Goal: Information Seeking & Learning: Learn about a topic

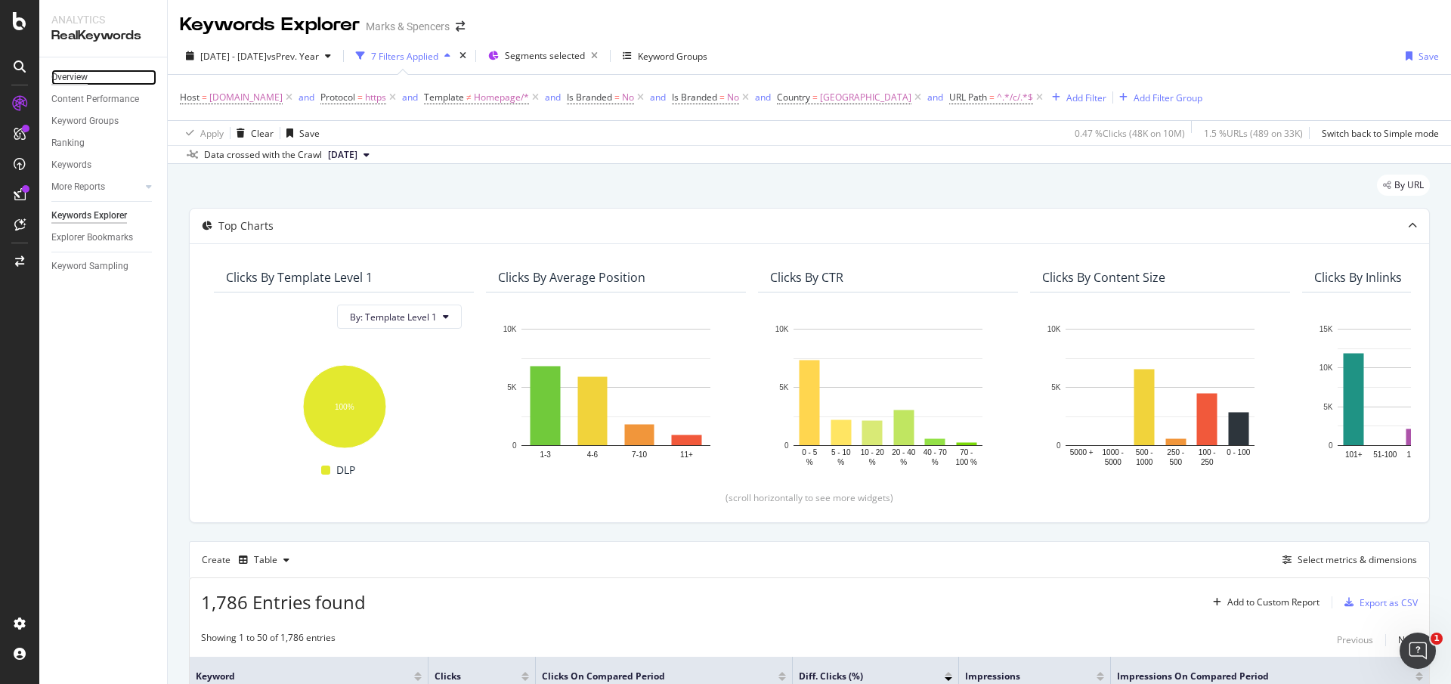
click at [67, 71] on div "Overview" at bounding box center [69, 78] width 36 height 16
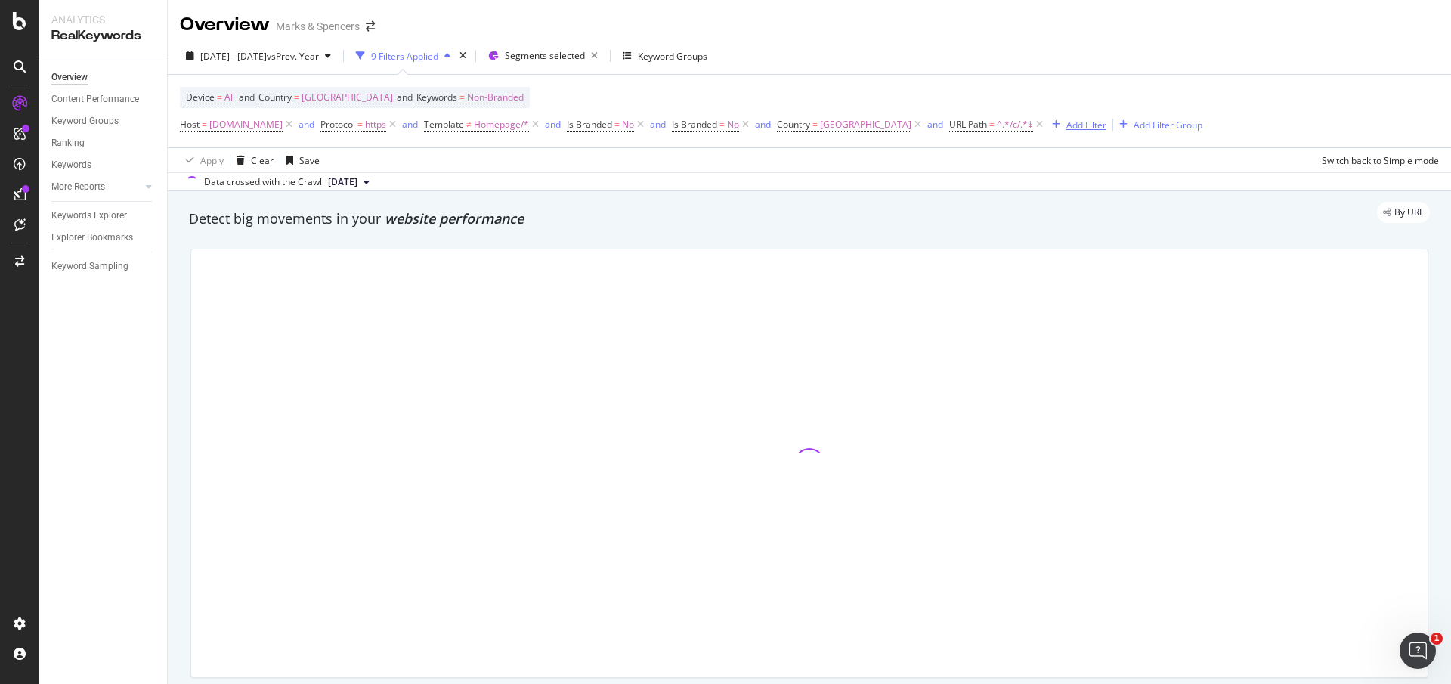
click at [1066, 126] on div "button" at bounding box center [1056, 124] width 20 height 9
click at [1046, 123] on icon at bounding box center [1039, 124] width 13 height 15
click at [924, 126] on icon at bounding box center [917, 124] width 13 height 15
click at [752, 125] on icon at bounding box center [745, 124] width 13 height 15
click at [647, 125] on icon at bounding box center [640, 124] width 13 height 15
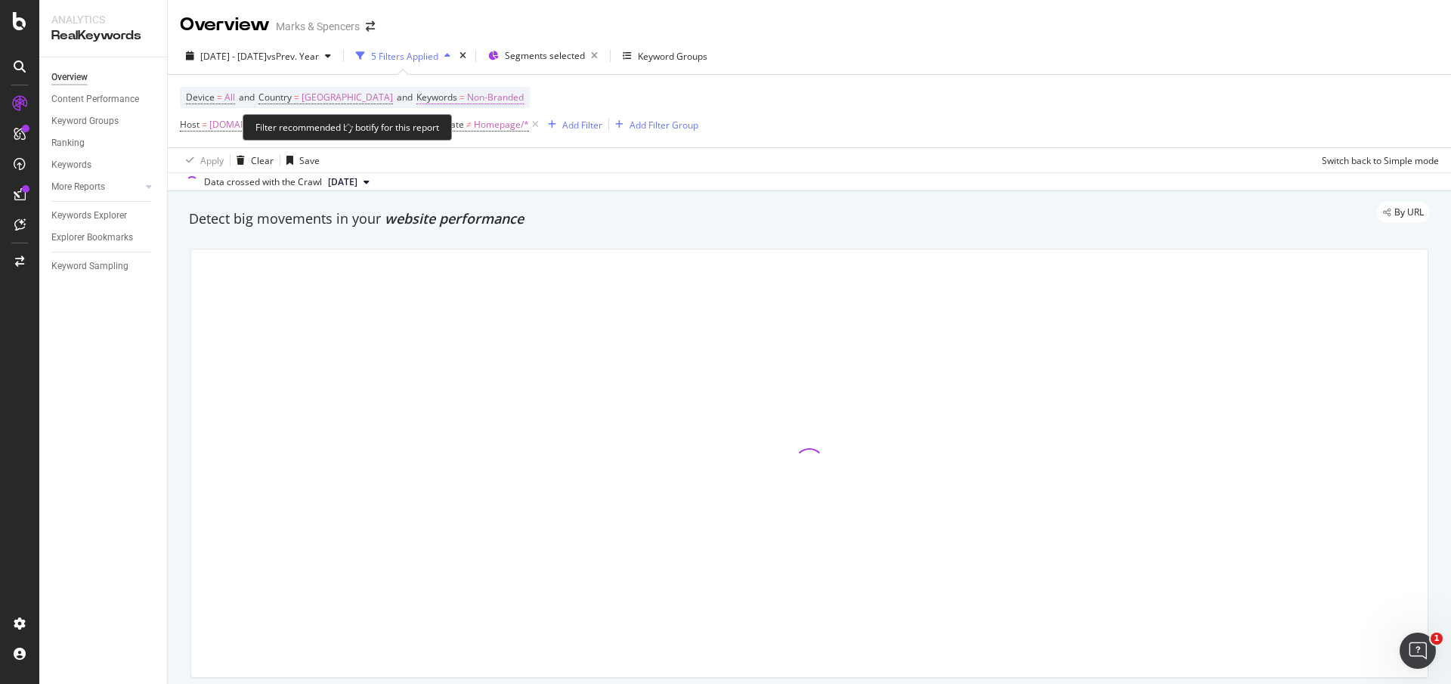
click at [496, 100] on span "Non-Branded" at bounding box center [495, 97] width 57 height 21
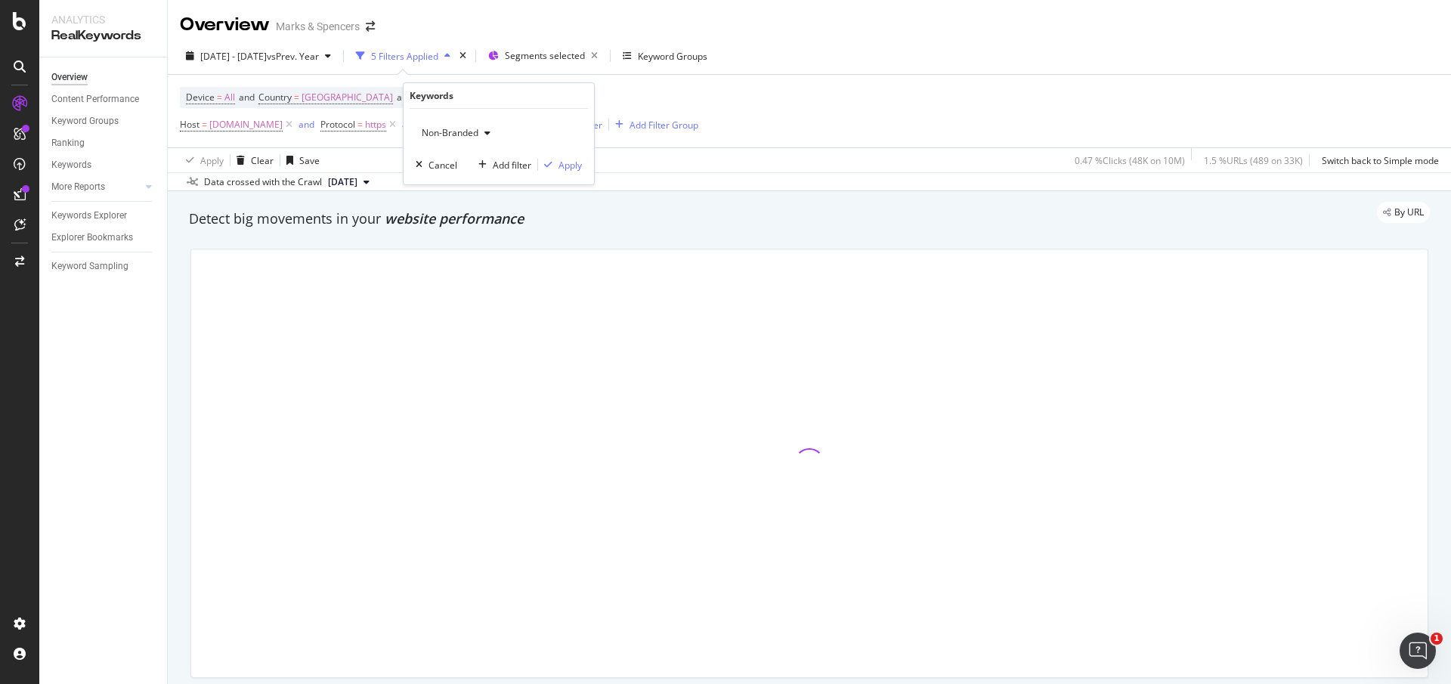
click at [449, 138] on span "Non-Branded" at bounding box center [447, 132] width 63 height 13
click at [444, 247] on span "All" at bounding box center [505, 251] width 154 height 14
click at [571, 159] on div "Apply" at bounding box center [569, 165] width 23 height 13
click at [591, 45] on div "Segments selected" at bounding box center [554, 55] width 99 height 21
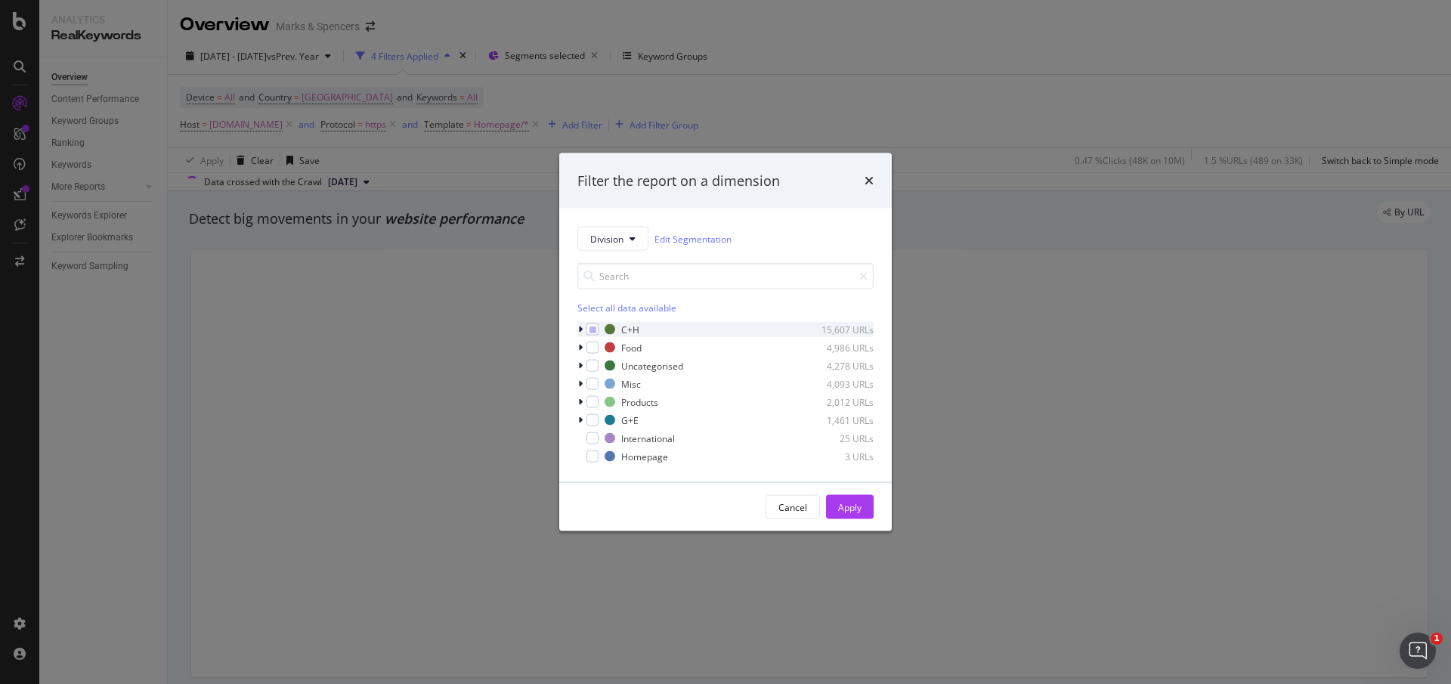
click at [580, 329] on icon "modal" at bounding box center [580, 329] width 5 height 9
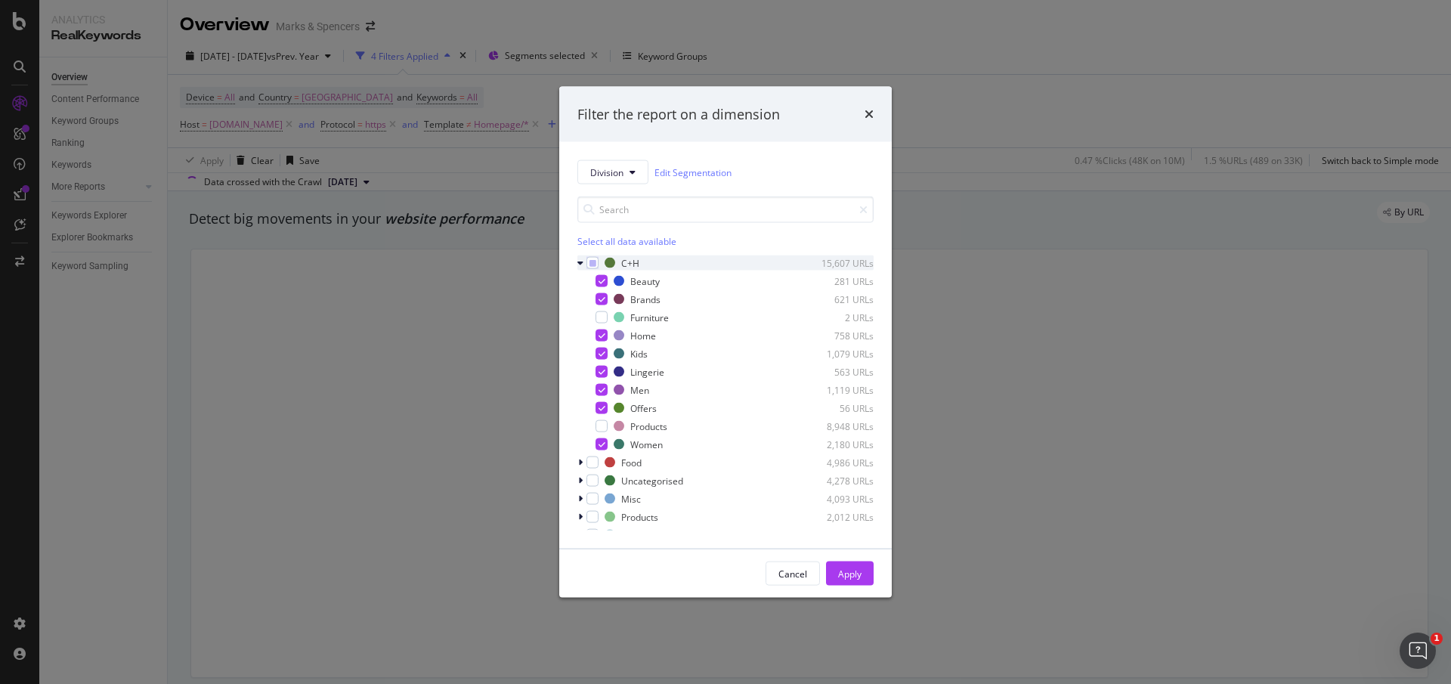
click at [579, 263] on icon "modal" at bounding box center [580, 262] width 6 height 9
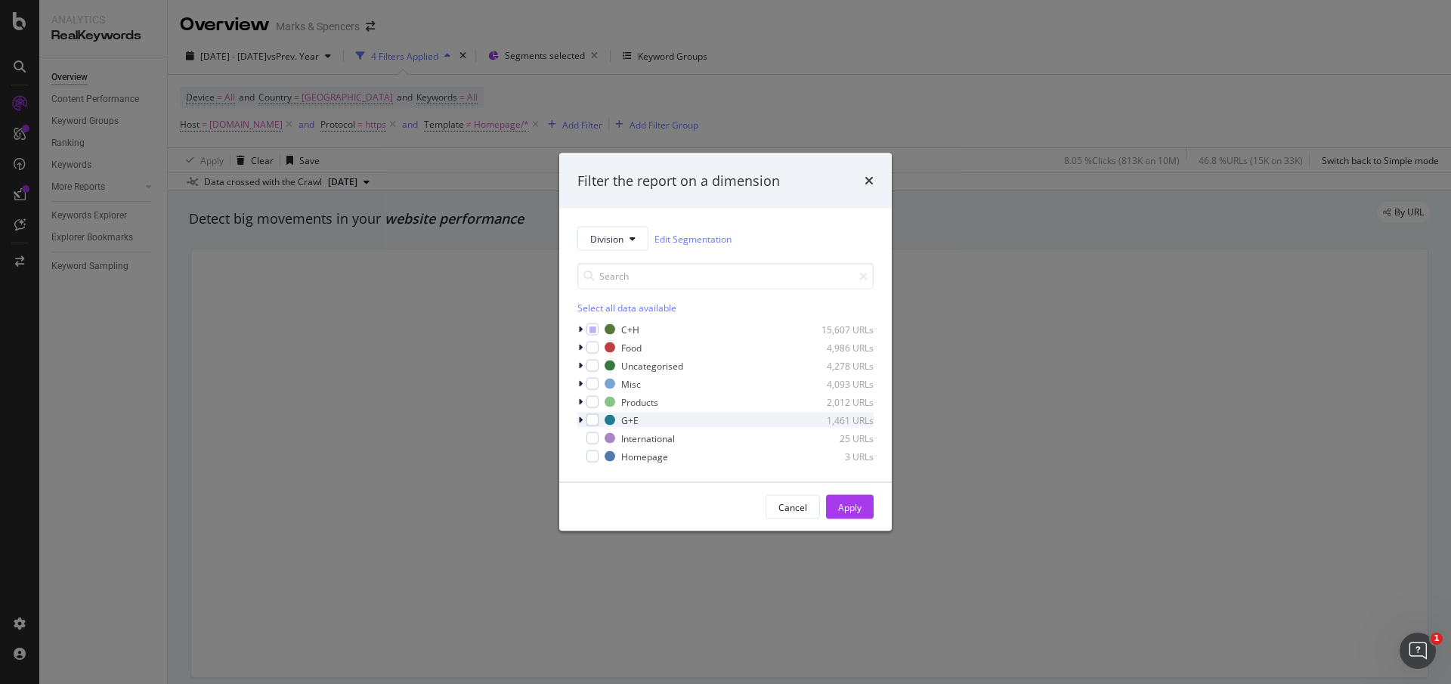
click at [578, 419] on icon "modal" at bounding box center [580, 420] width 5 height 9
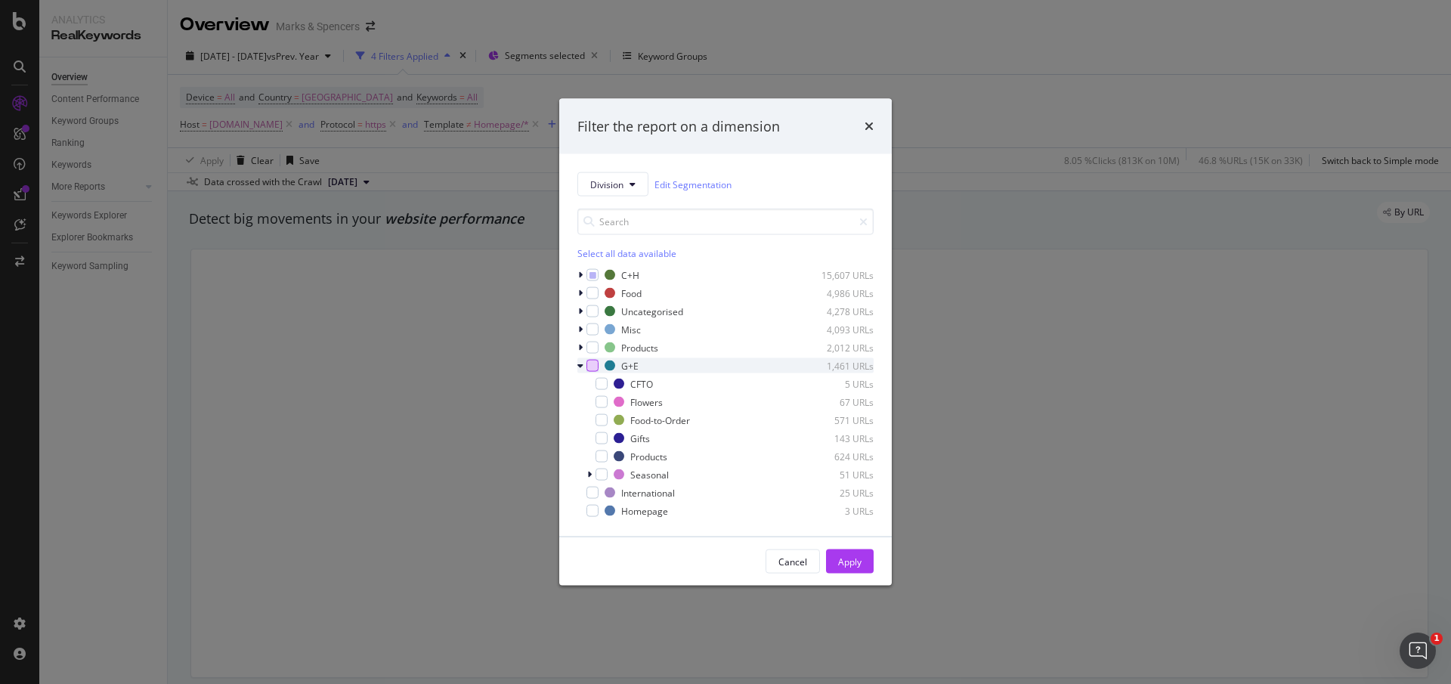
click at [590, 366] on div "modal" at bounding box center [592, 366] width 12 height 12
click at [601, 386] on icon "modal" at bounding box center [602, 384] width 7 height 8
click at [601, 421] on icon "modal" at bounding box center [602, 420] width 7 height 8
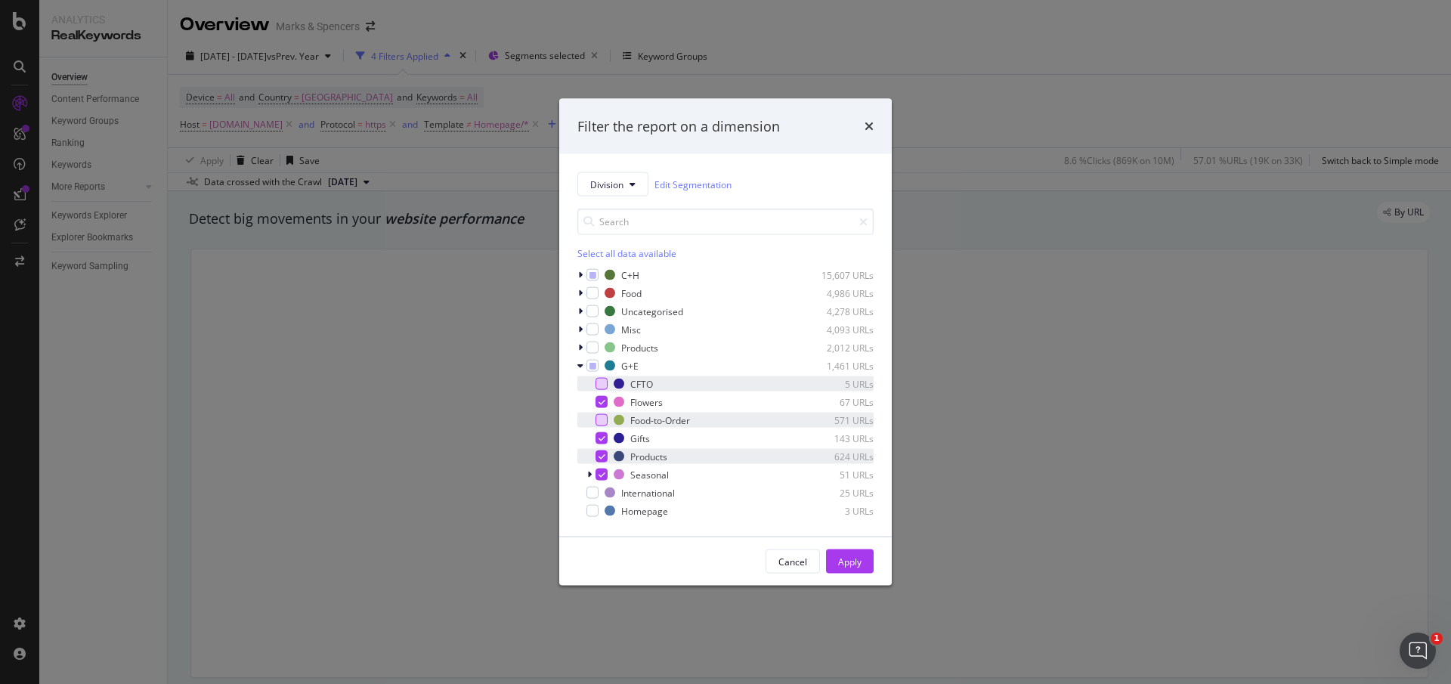
click at [602, 457] on icon "modal" at bounding box center [602, 457] width 7 height 8
click at [852, 555] on div "Apply" at bounding box center [849, 561] width 23 height 13
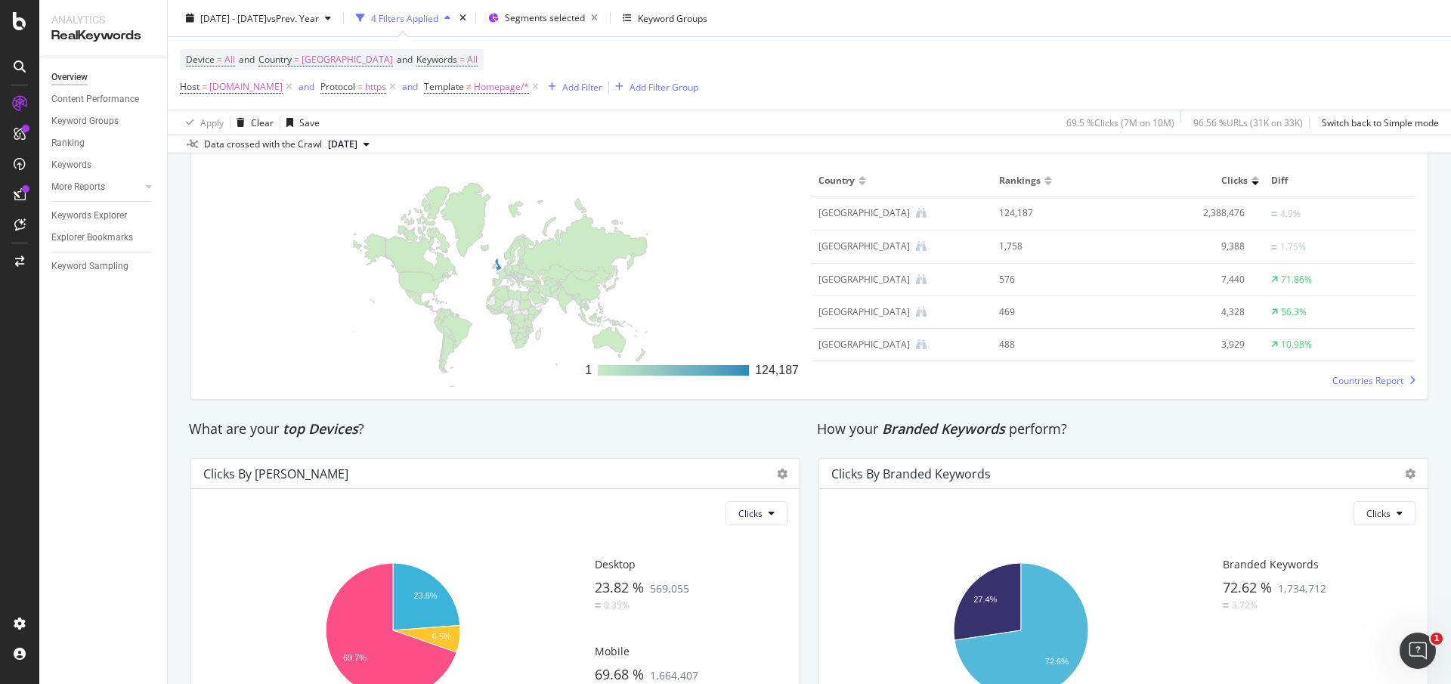
scroll to position [2382, 0]
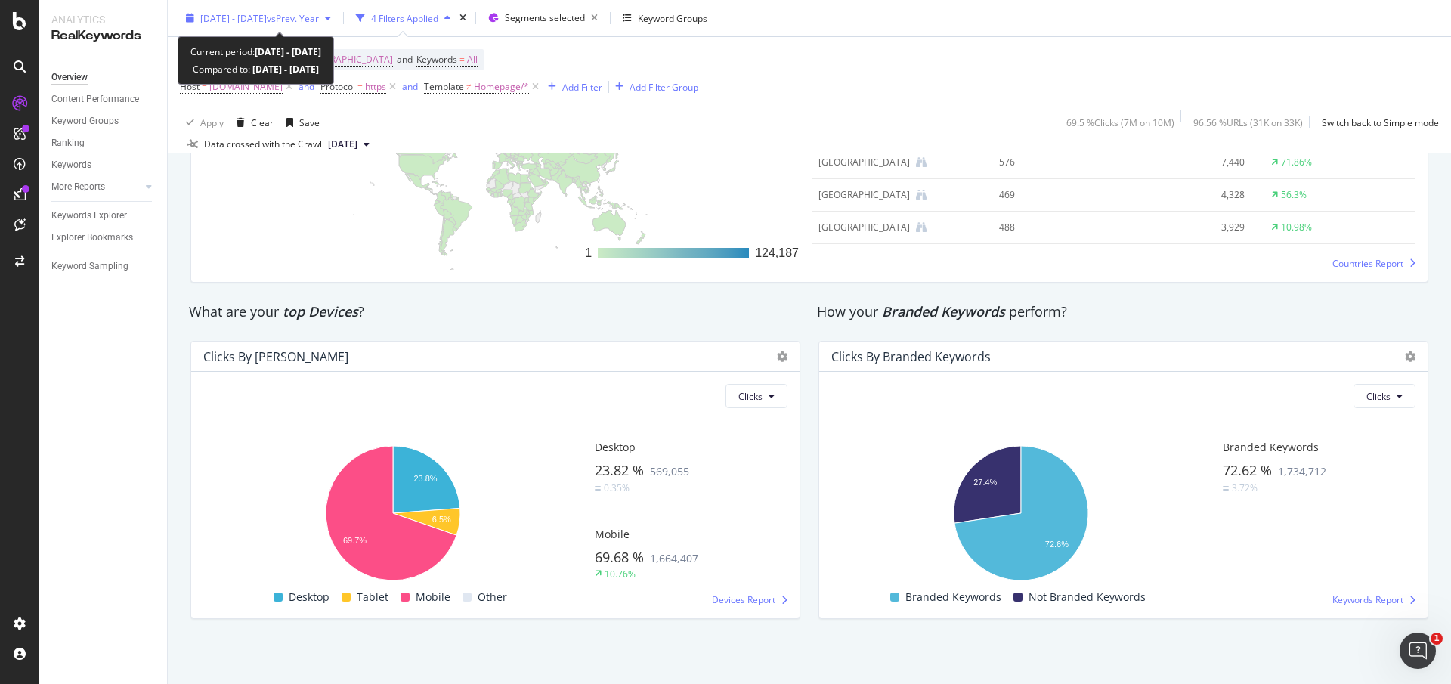
click at [190, 17] on icon "button" at bounding box center [190, 18] width 8 height 9
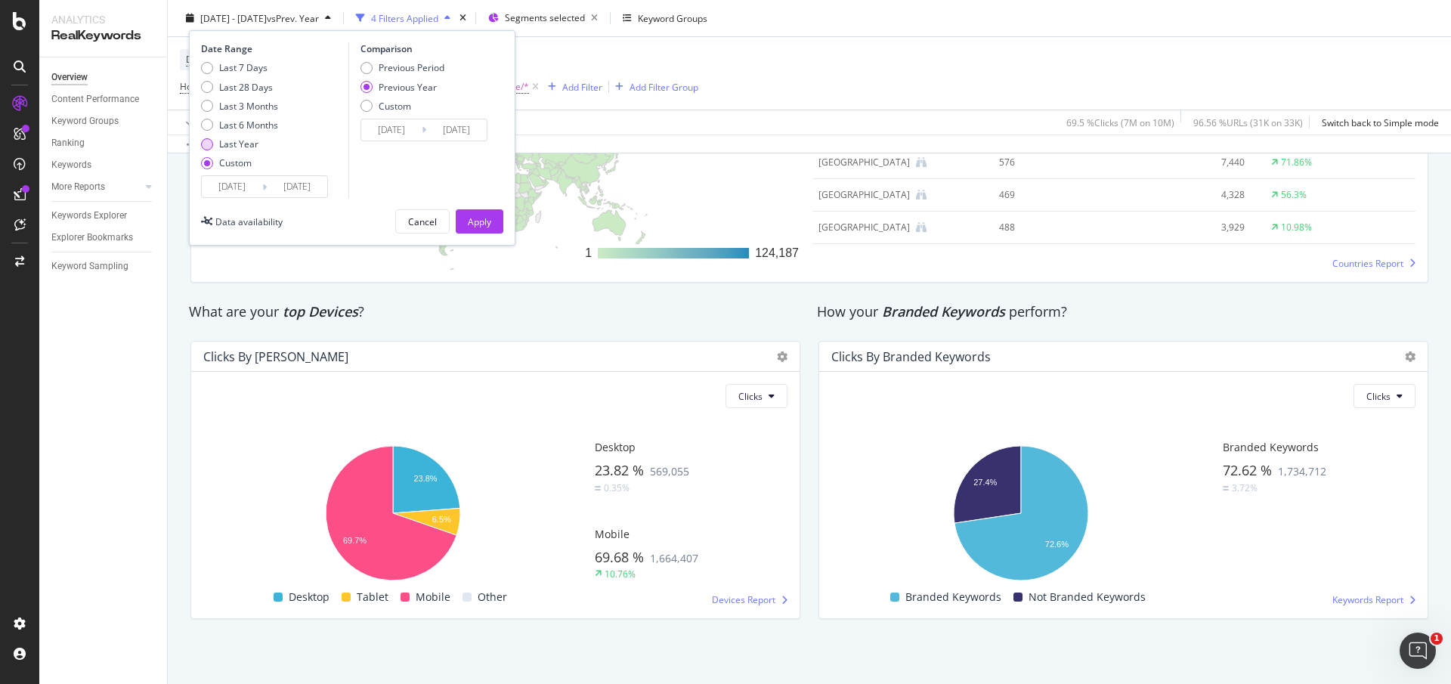
click at [240, 142] on div "Last Year" at bounding box center [238, 144] width 39 height 13
type input "[DATE]"
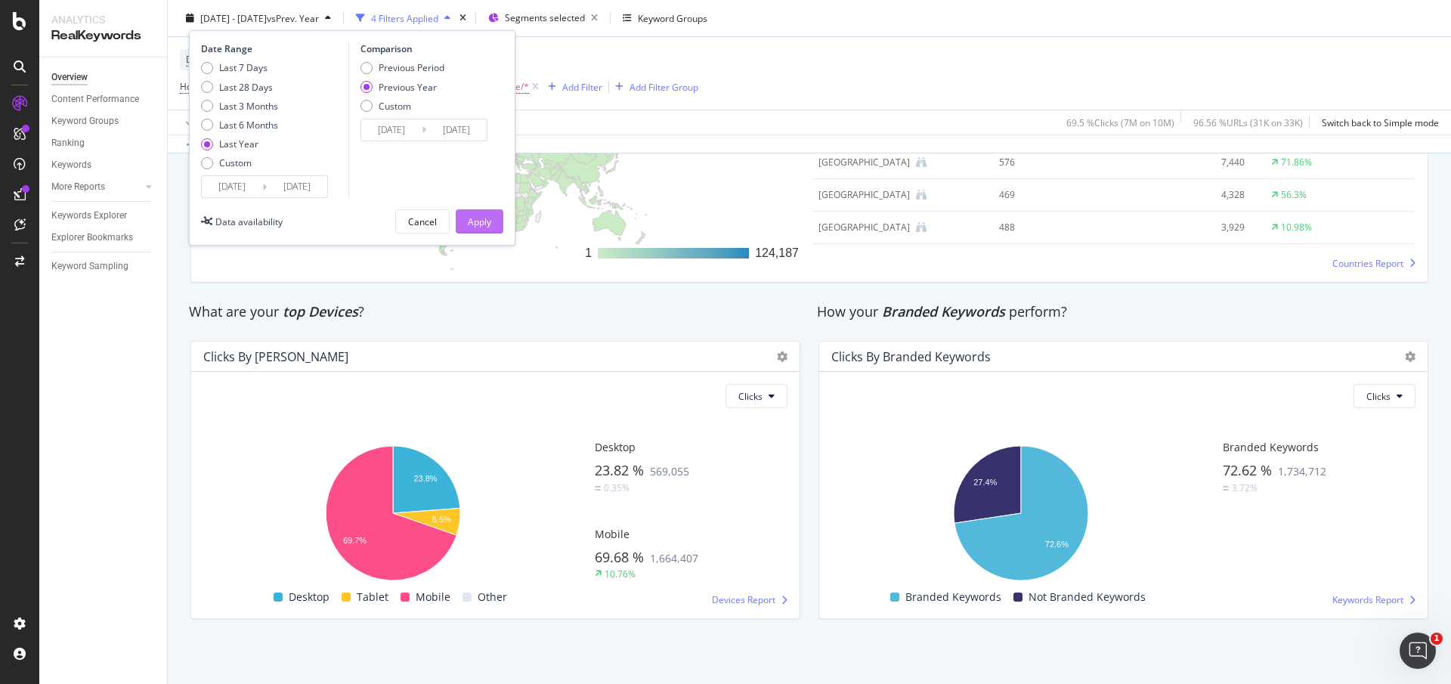
click at [468, 212] on div "Apply" at bounding box center [479, 221] width 23 height 23
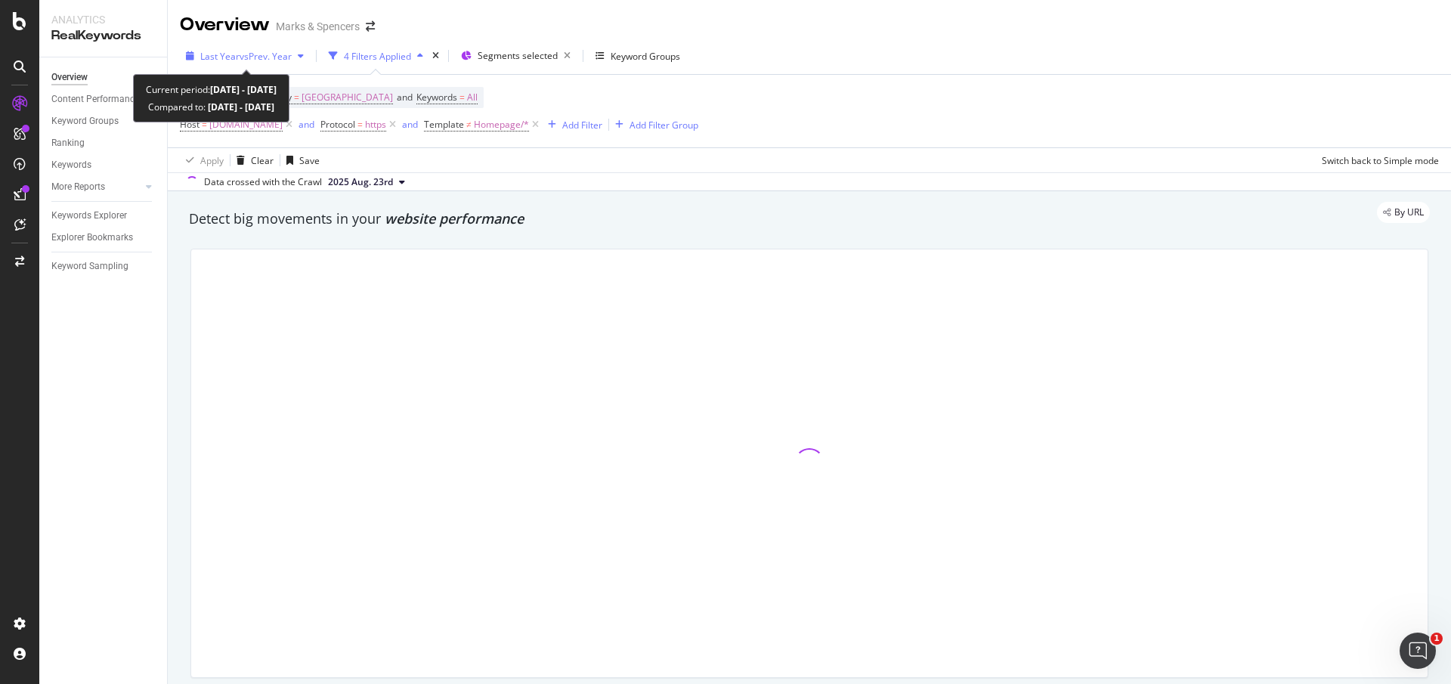
click at [188, 55] on icon "button" at bounding box center [190, 55] width 8 height 9
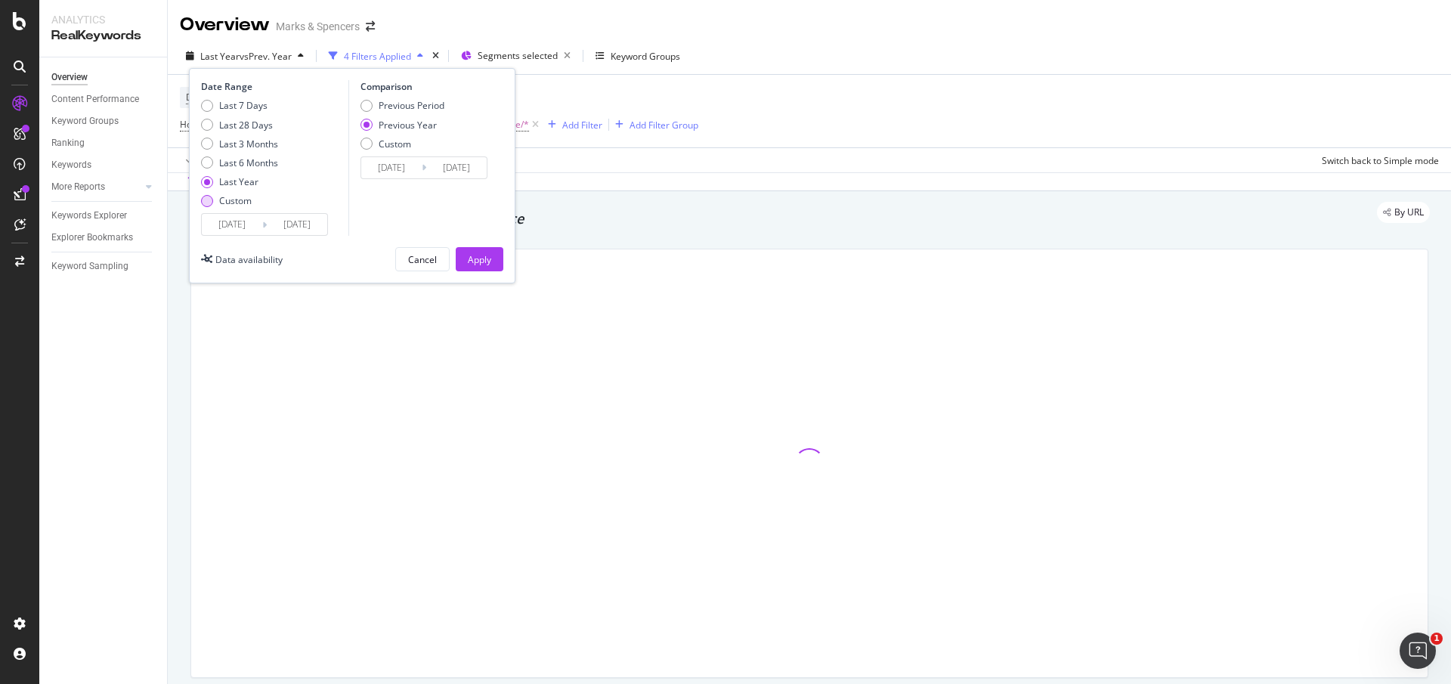
click at [241, 201] on div "Custom" at bounding box center [235, 200] width 32 height 13
type input "[DATE]"
click at [249, 217] on input "[DATE]" at bounding box center [232, 224] width 60 height 21
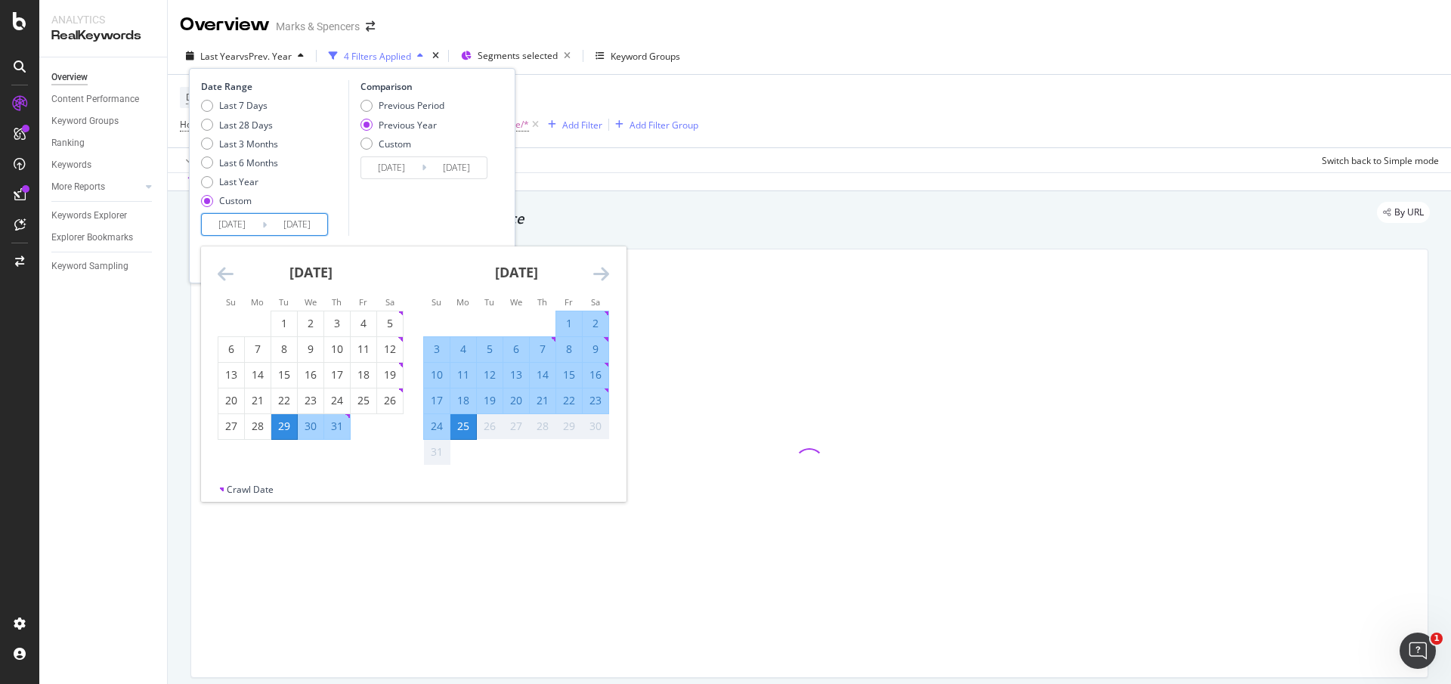
click at [222, 285] on div "[DATE]" at bounding box center [311, 278] width 186 height 64
click at [221, 284] on div "[DATE]" at bounding box center [311, 278] width 186 height 64
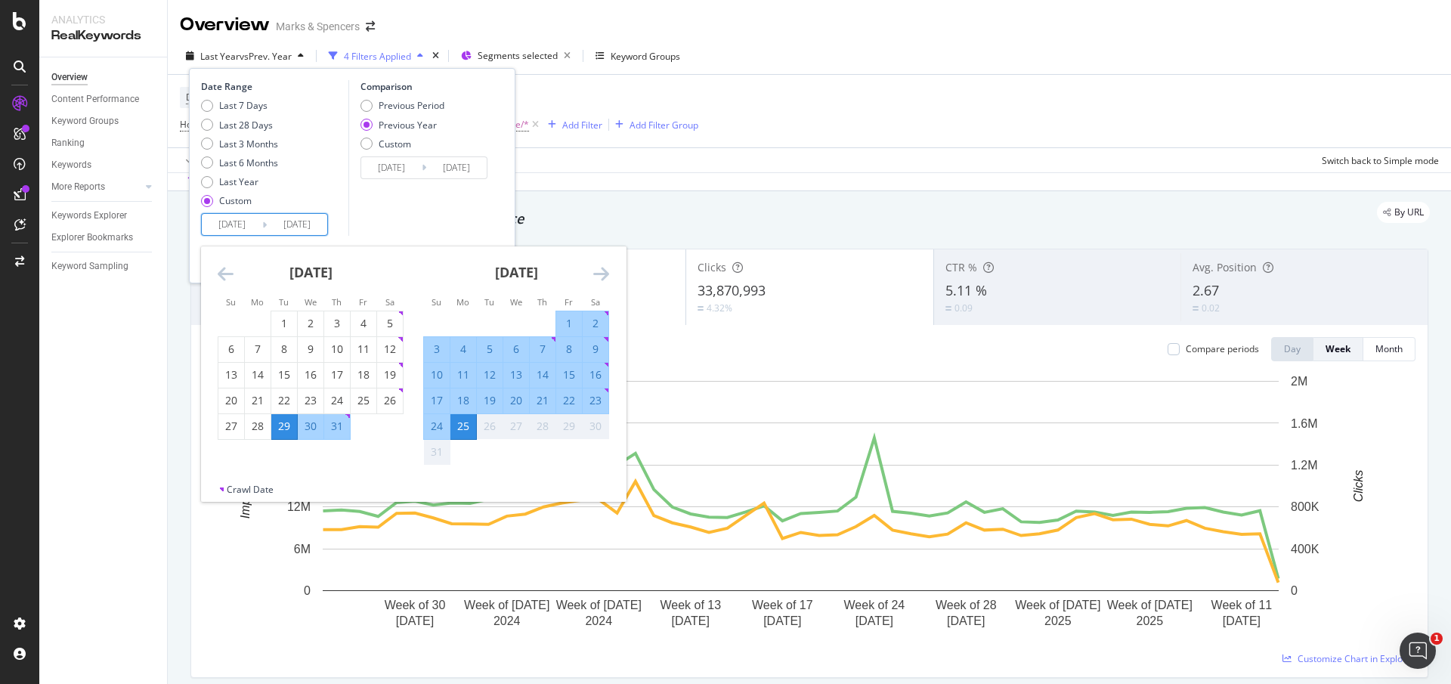
click at [219, 267] on icon "Move backward to switch to the previous month." at bounding box center [226, 273] width 16 height 18
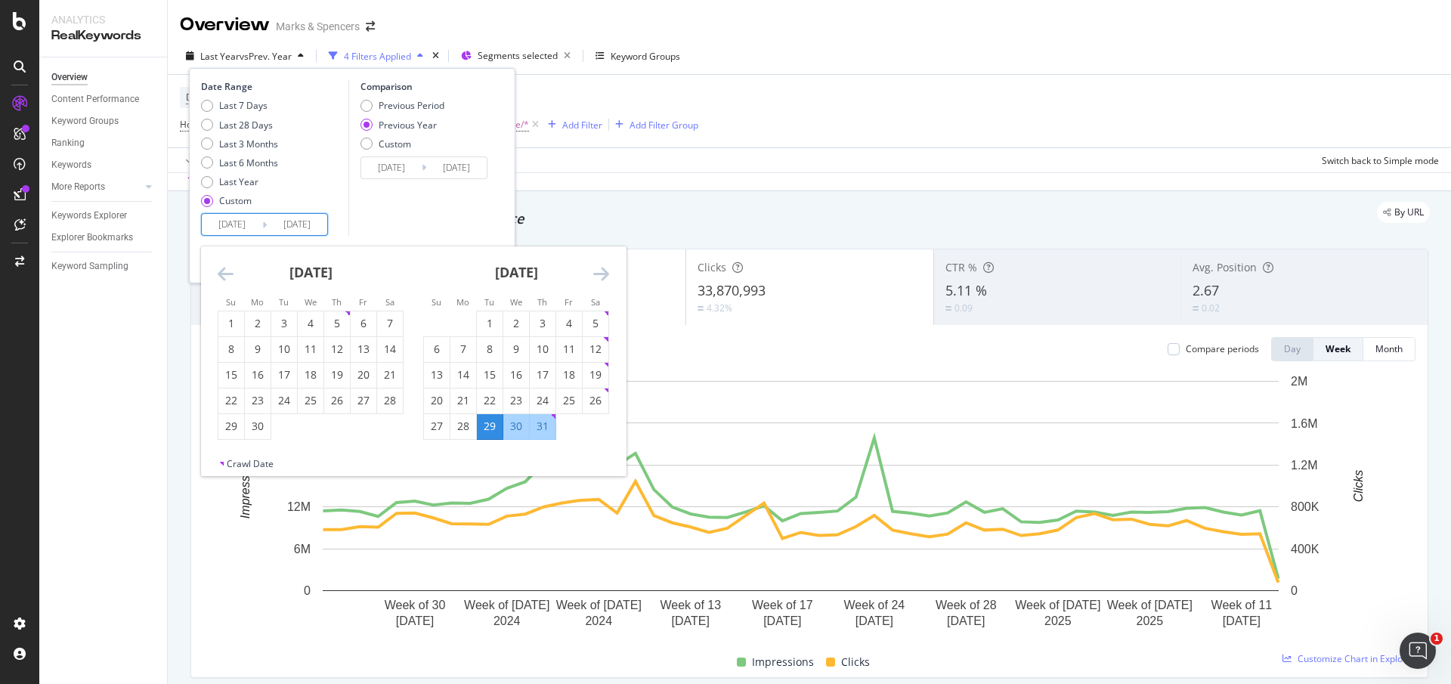
click at [219, 267] on icon "Move backward to switch to the previous month." at bounding box center [226, 273] width 16 height 18
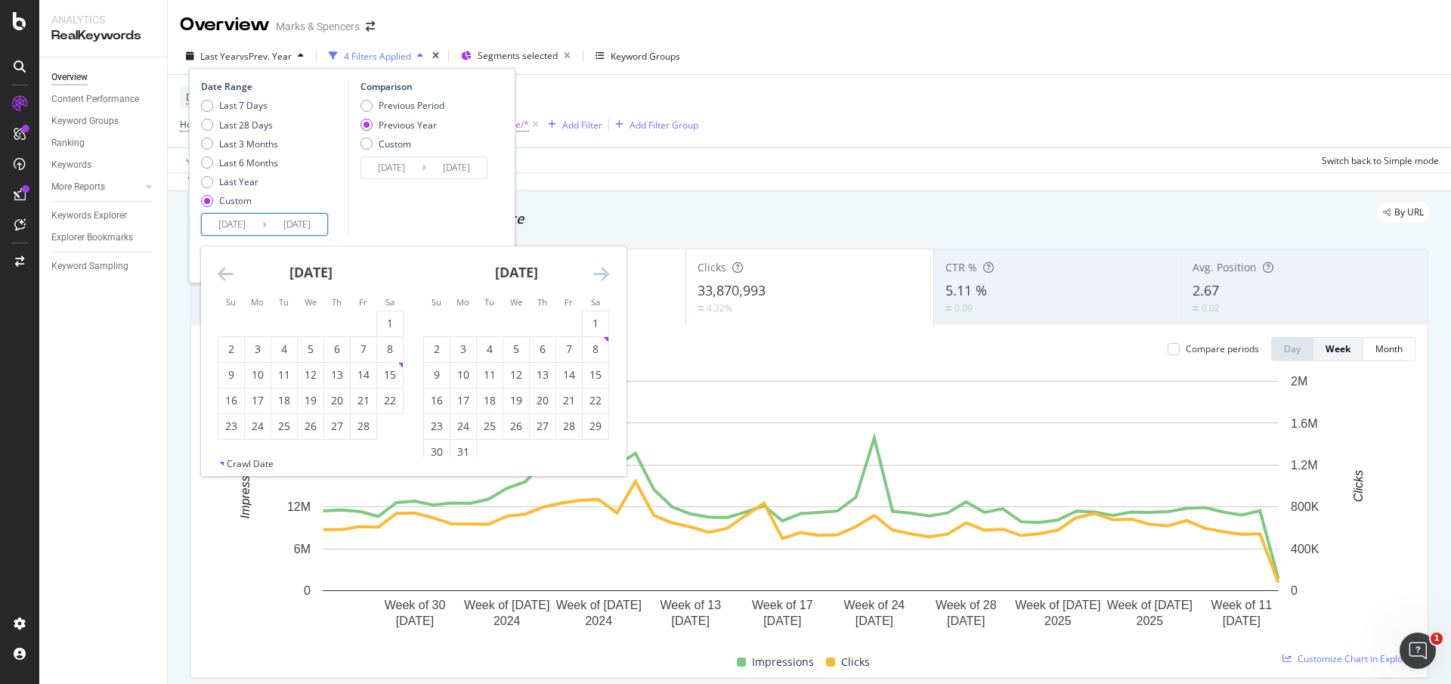
click at [219, 267] on icon "Move backward to switch to the previous month." at bounding box center [226, 273] width 16 height 18
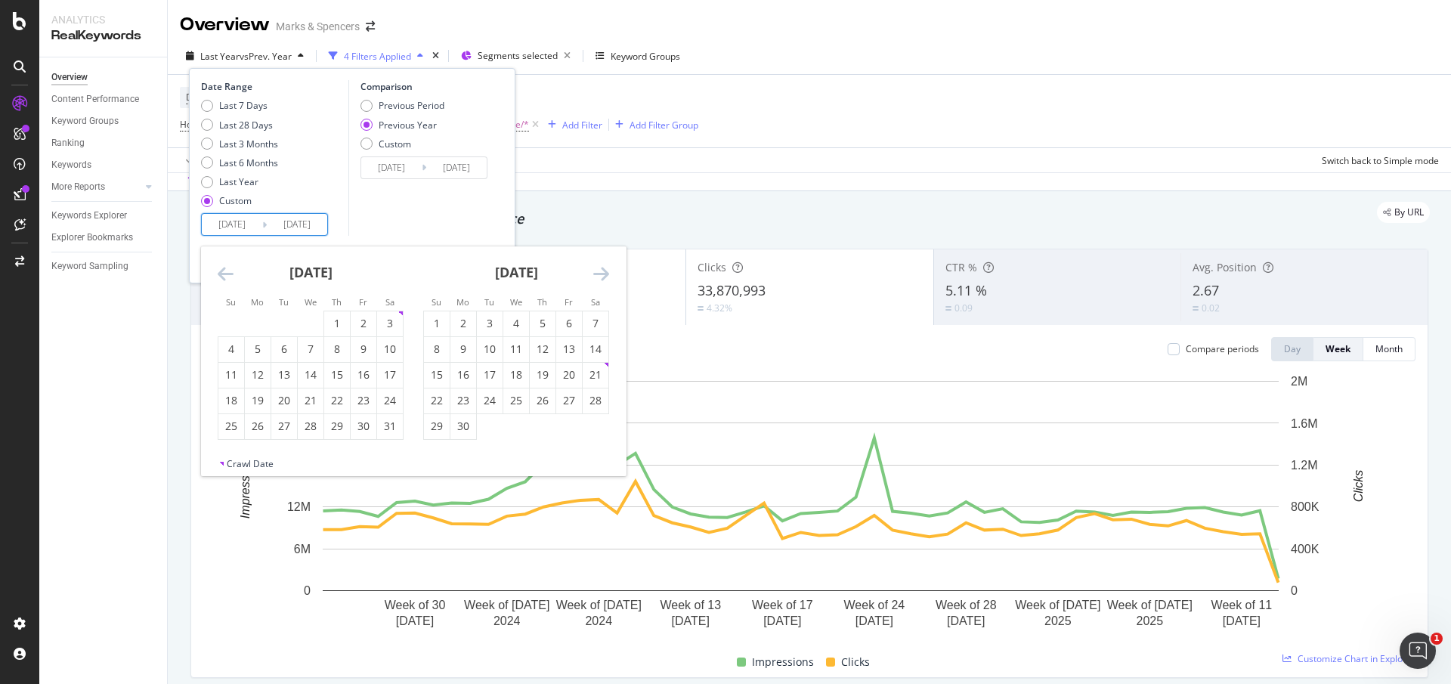
click at [219, 267] on icon "Move backward to switch to the previous month." at bounding box center [226, 273] width 16 height 18
click at [229, 272] on icon "Move backward to switch to the previous month." at bounding box center [226, 273] width 16 height 18
click at [221, 274] on icon "Move backward to switch to the previous month." at bounding box center [226, 273] width 16 height 18
click at [222, 274] on icon "Move backward to switch to the previous month." at bounding box center [226, 273] width 16 height 18
click at [227, 101] on div "Last 7 Days" at bounding box center [243, 105] width 48 height 13
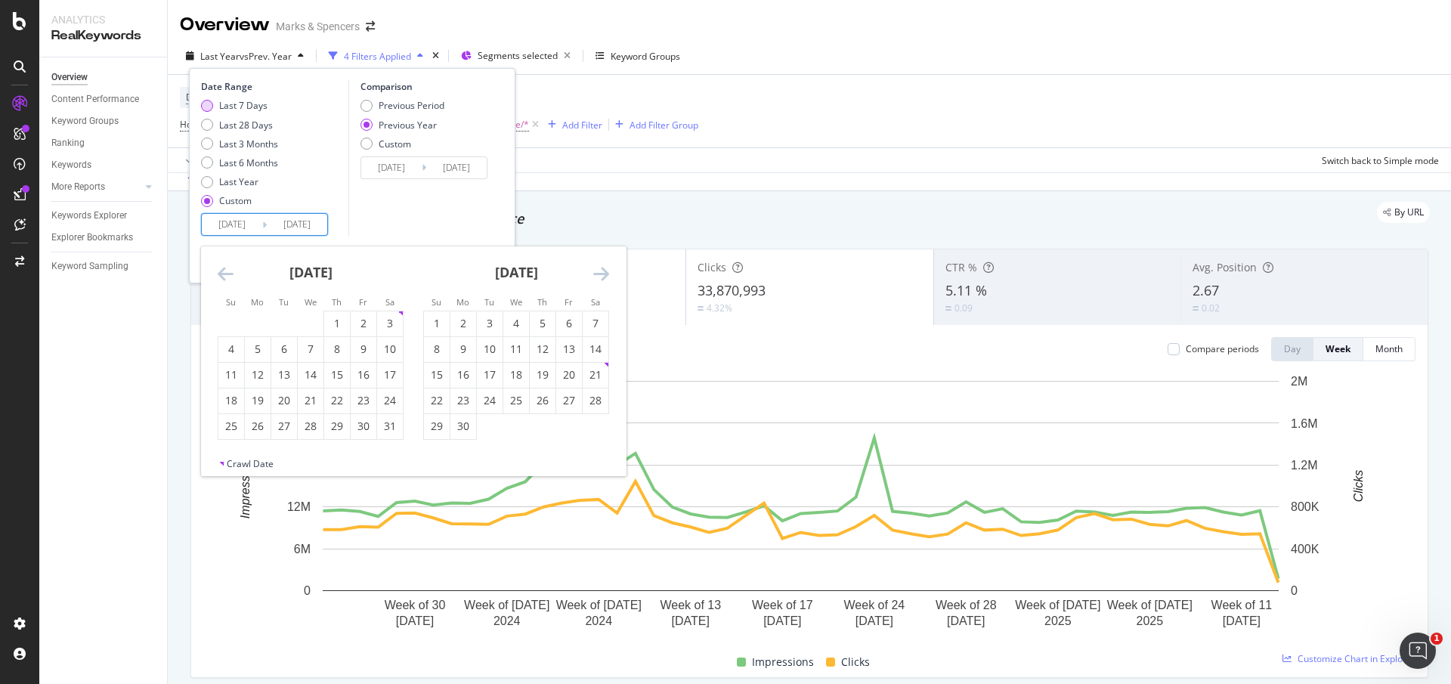
type input "[DATE]"
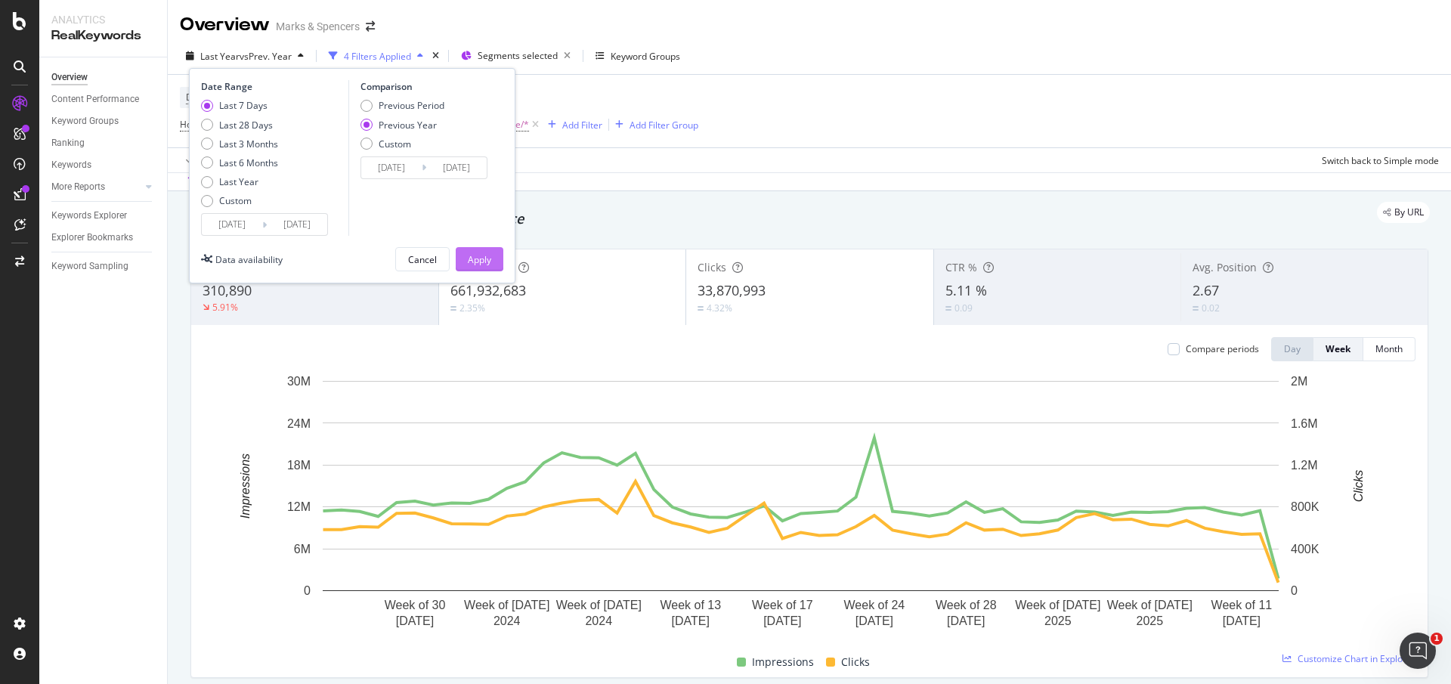
click at [474, 262] on div "Apply" at bounding box center [479, 259] width 23 height 13
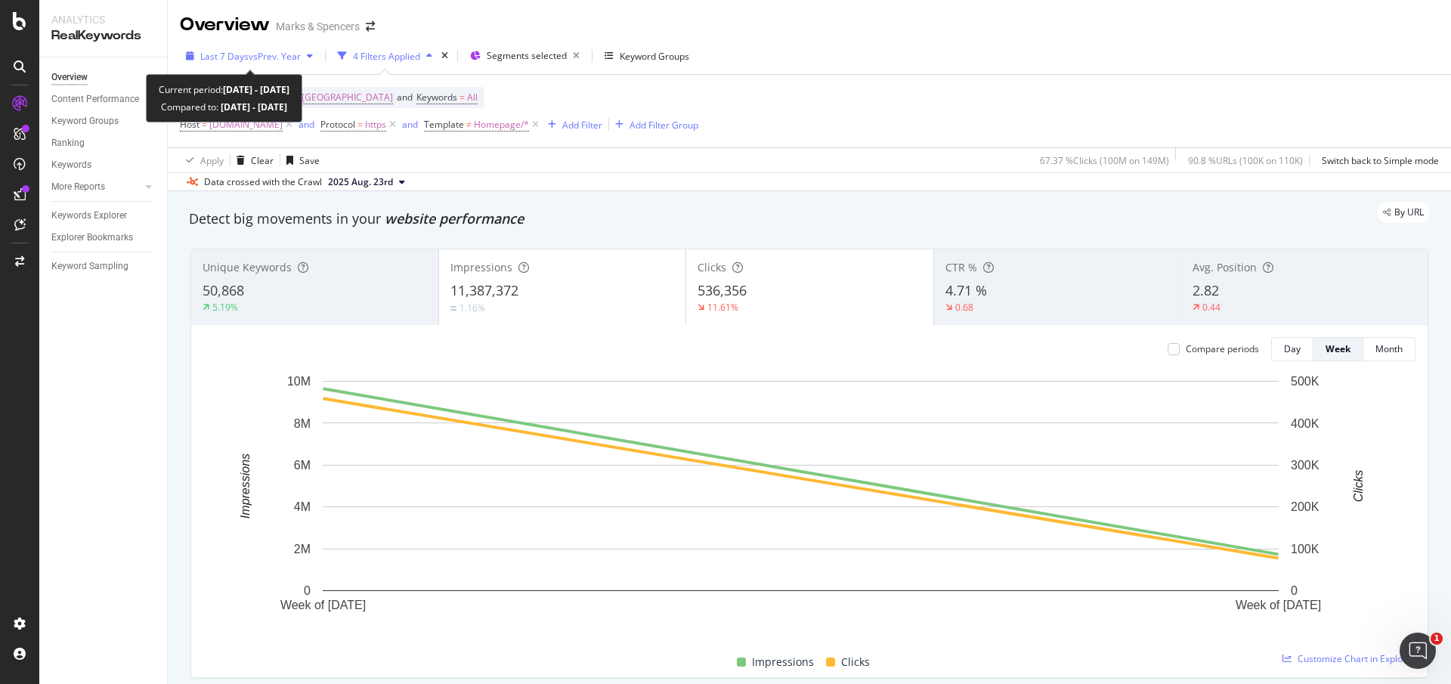
click at [196, 55] on div "button" at bounding box center [190, 55] width 20 height 9
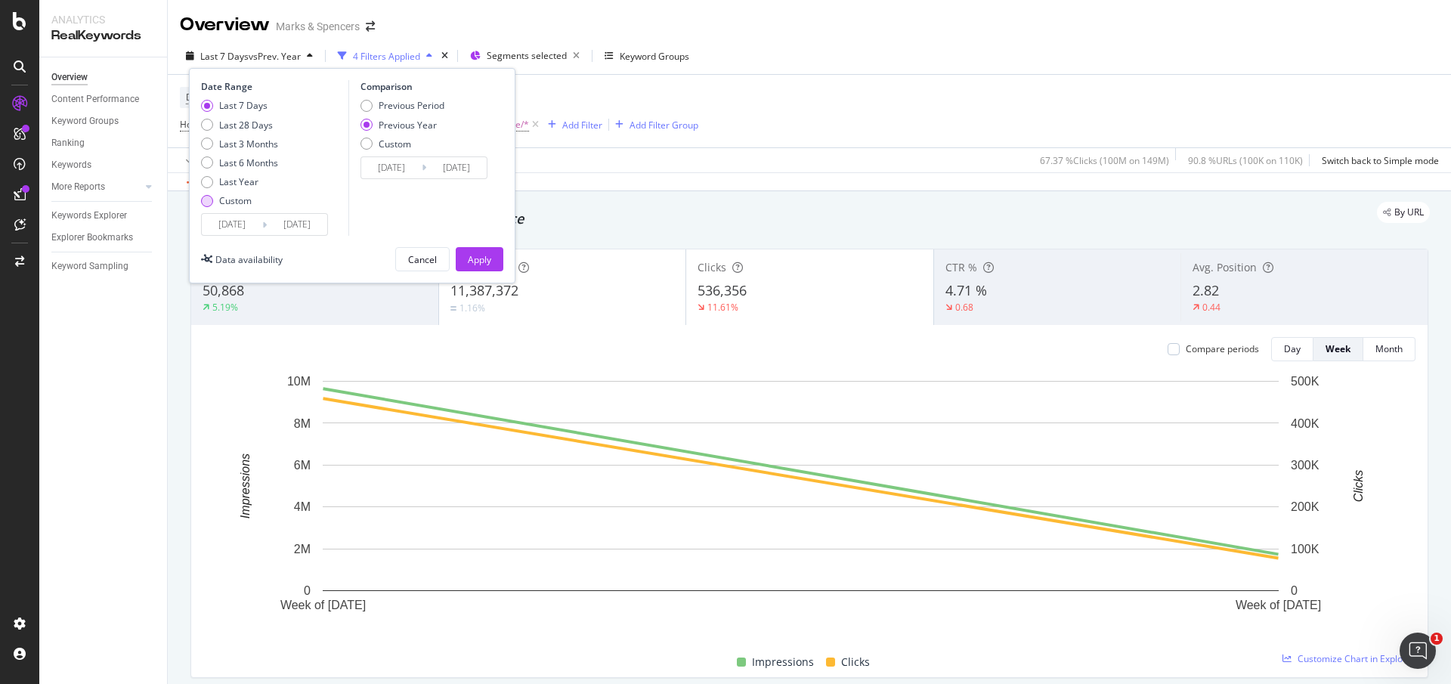
click at [212, 197] on div "Custom" at bounding box center [207, 201] width 12 height 12
type input "[DATE]"
click at [229, 218] on input "[DATE]" at bounding box center [232, 224] width 60 height 21
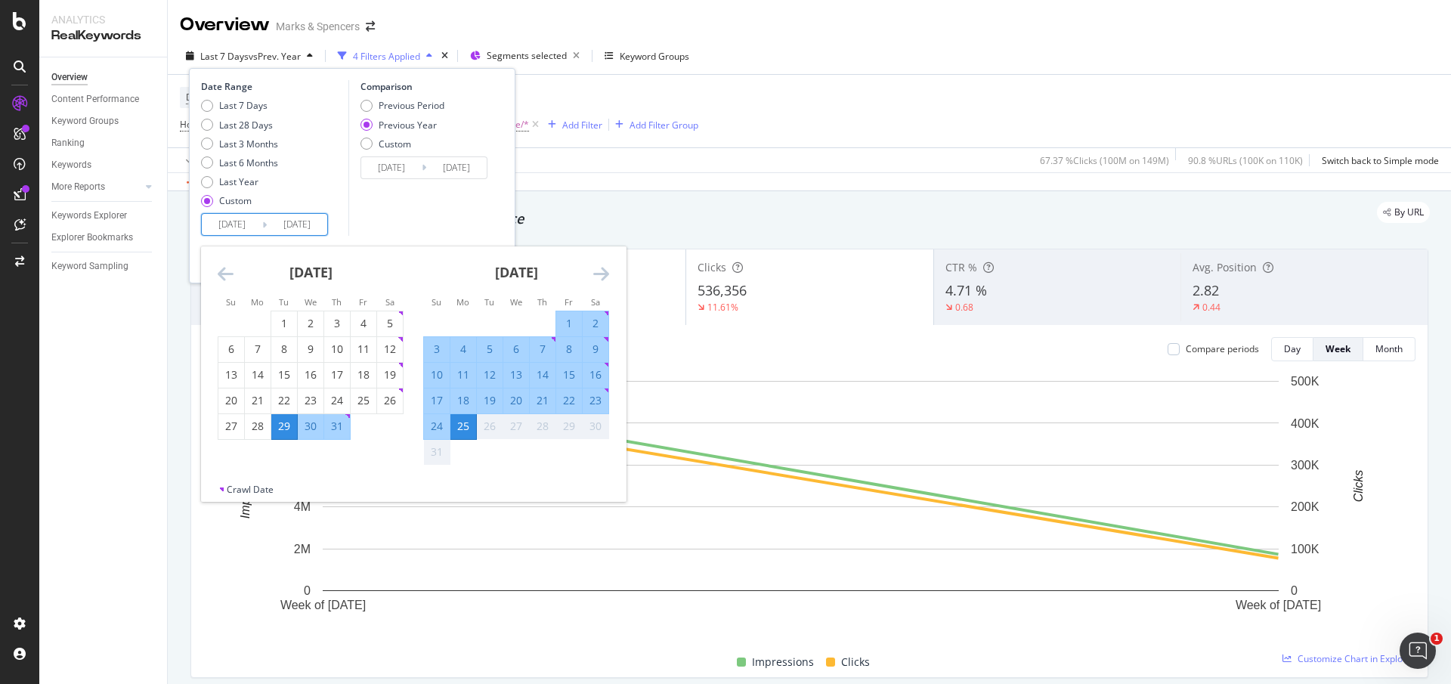
click at [215, 263] on div "[DATE] 1 2 3 4 5 6 7 8 9 10 11 12 13 14 15 16 17 18 19 20 21 22 23 24 25 26 27 …" at bounding box center [311, 342] width 206 height 193
click at [224, 274] on icon "Move backward to switch to the previous month." at bounding box center [226, 273] width 16 height 18
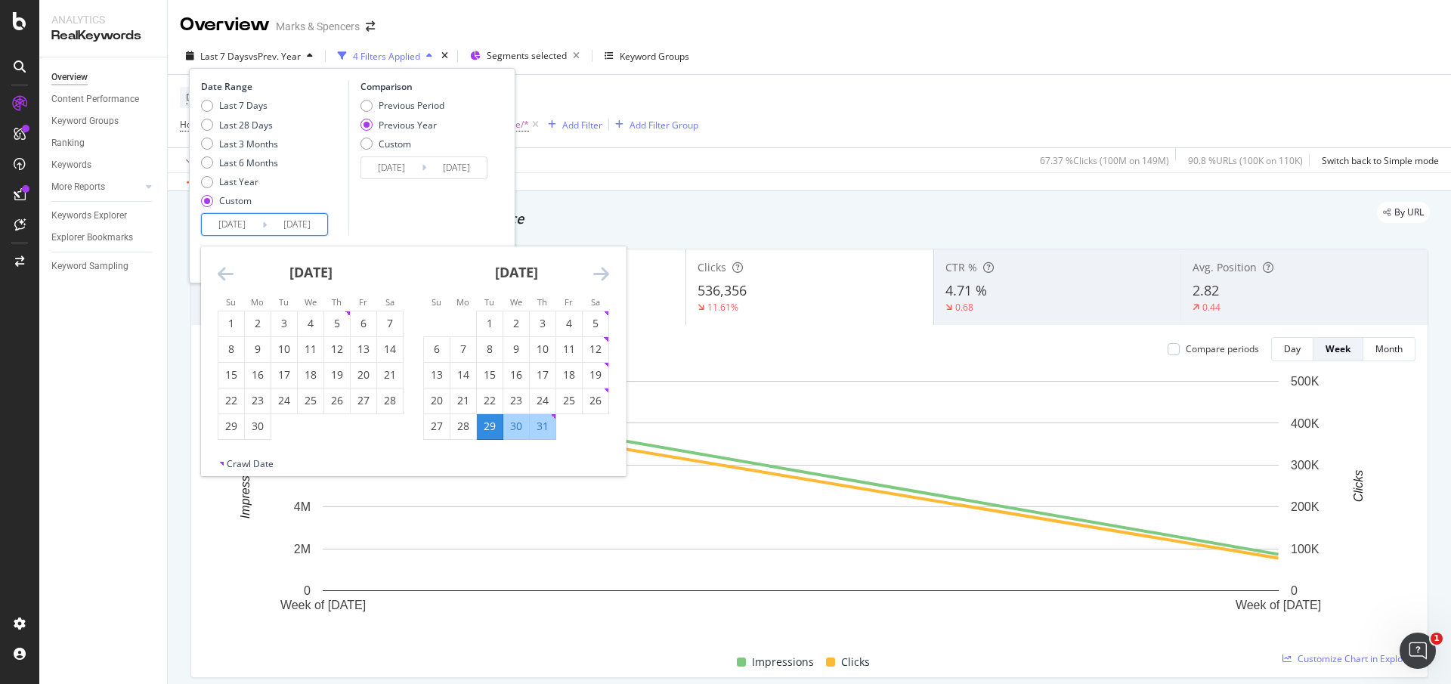
click at [225, 274] on icon "Move backward to switch to the previous month." at bounding box center [226, 273] width 16 height 18
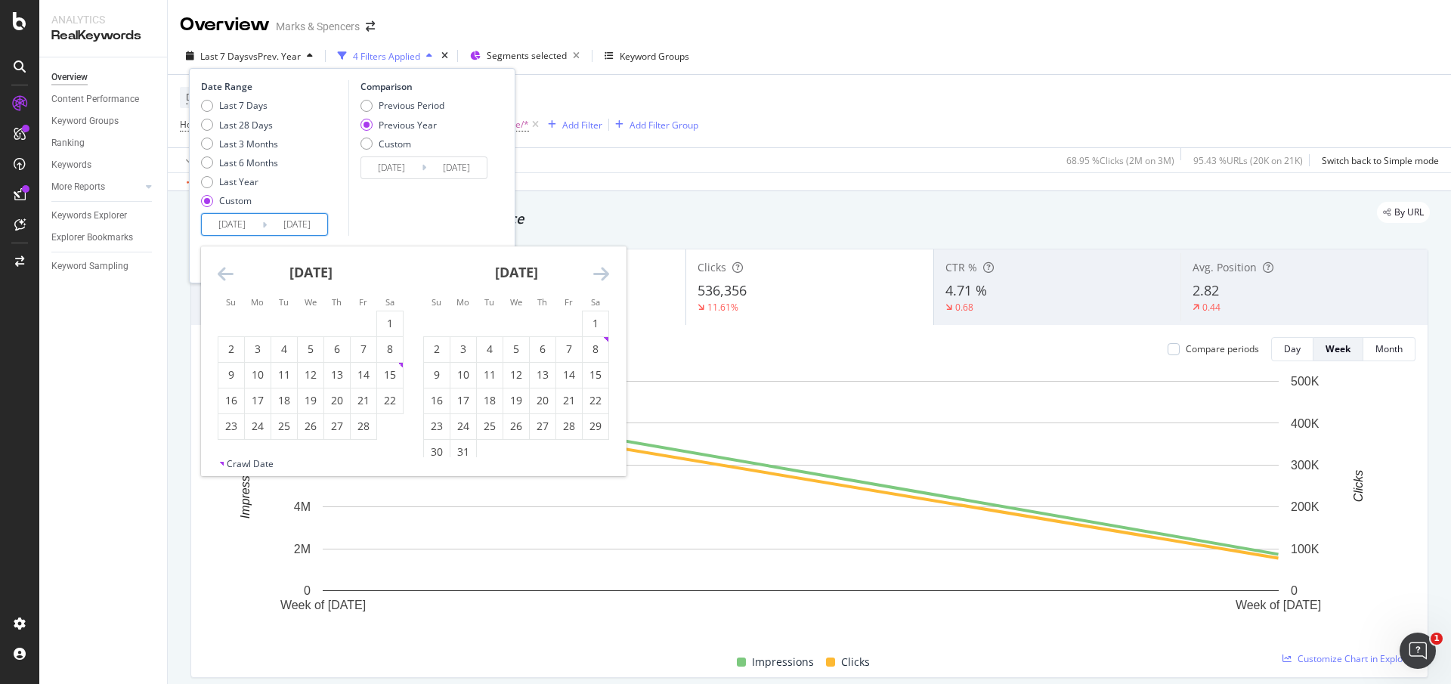
click at [225, 274] on icon "Move backward to switch to the previous month." at bounding box center [226, 273] width 16 height 18
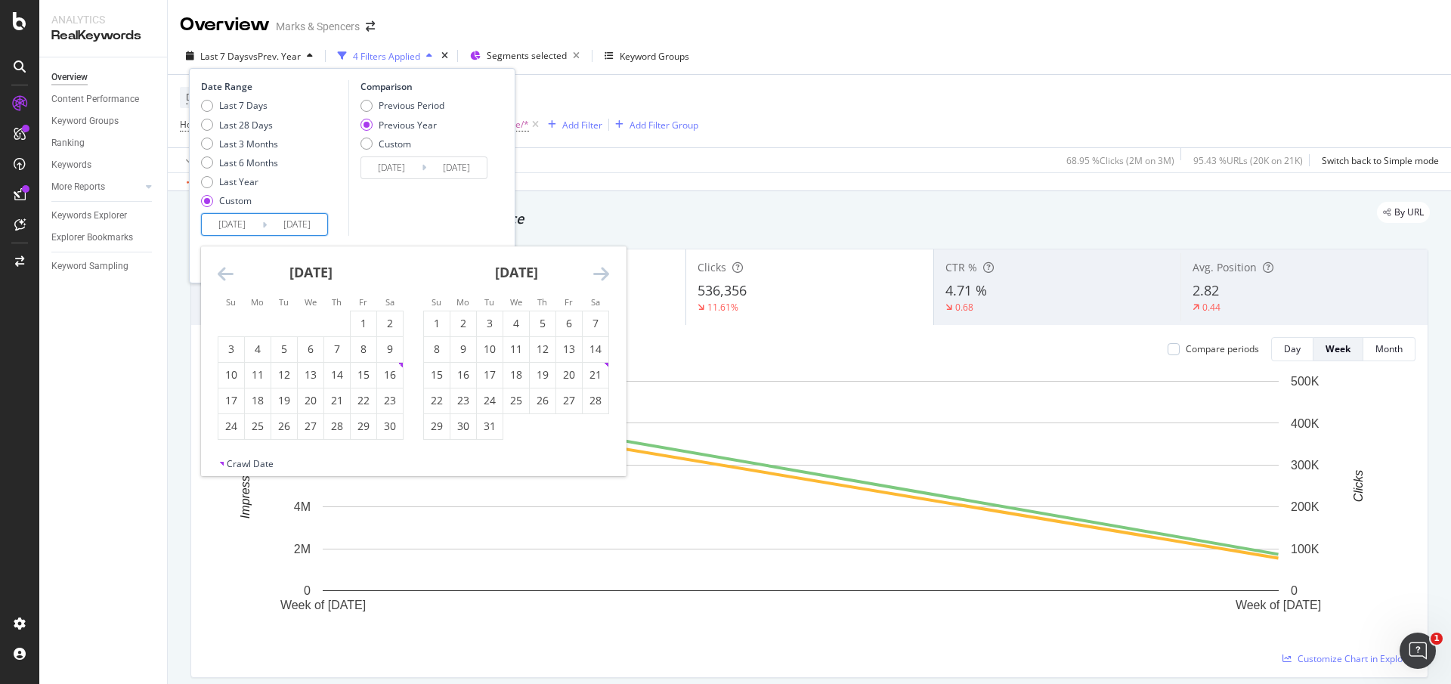
click at [229, 275] on icon "Move backward to switch to the previous month." at bounding box center [226, 273] width 16 height 18
click at [226, 274] on icon "Move backward to switch to the previous month." at bounding box center [226, 273] width 16 height 18
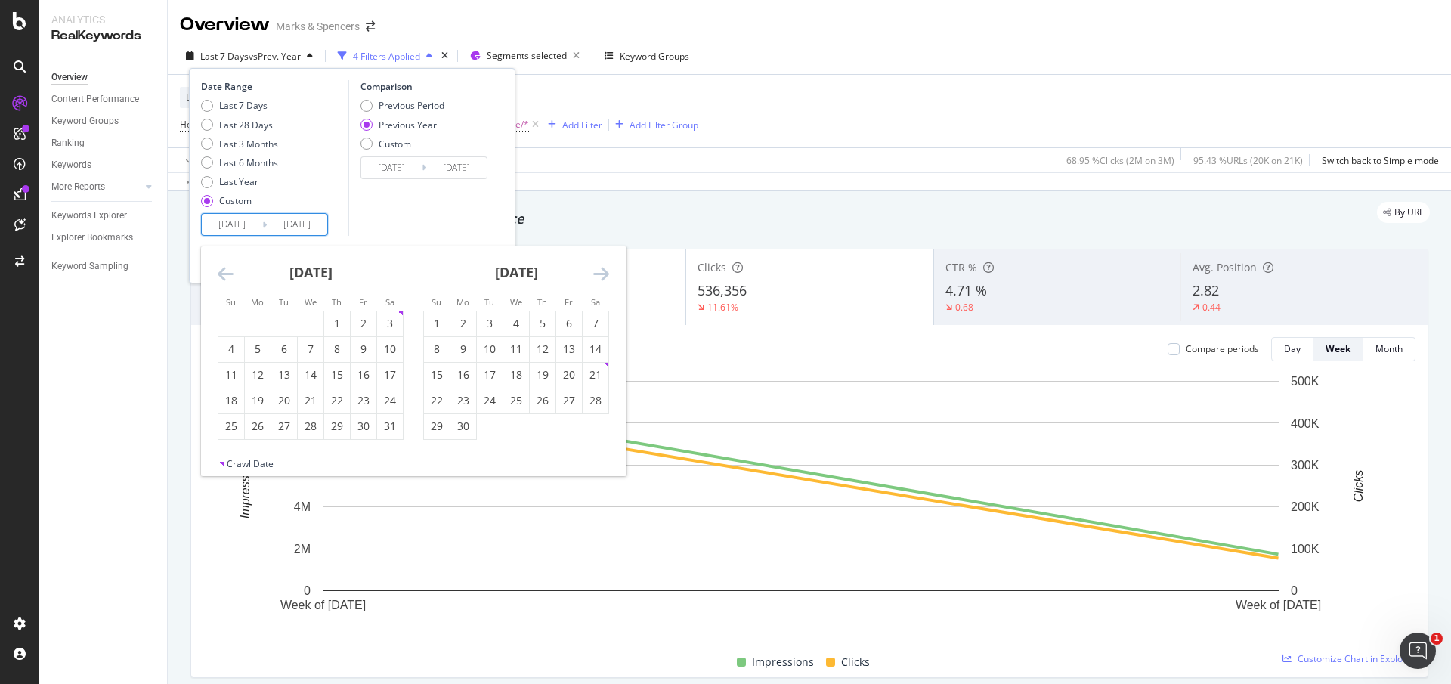
click at [226, 274] on icon "Move backward to switch to the previous month." at bounding box center [226, 273] width 16 height 18
click at [226, 410] on div "21" at bounding box center [231, 400] width 26 height 25
type input "[DATE]"
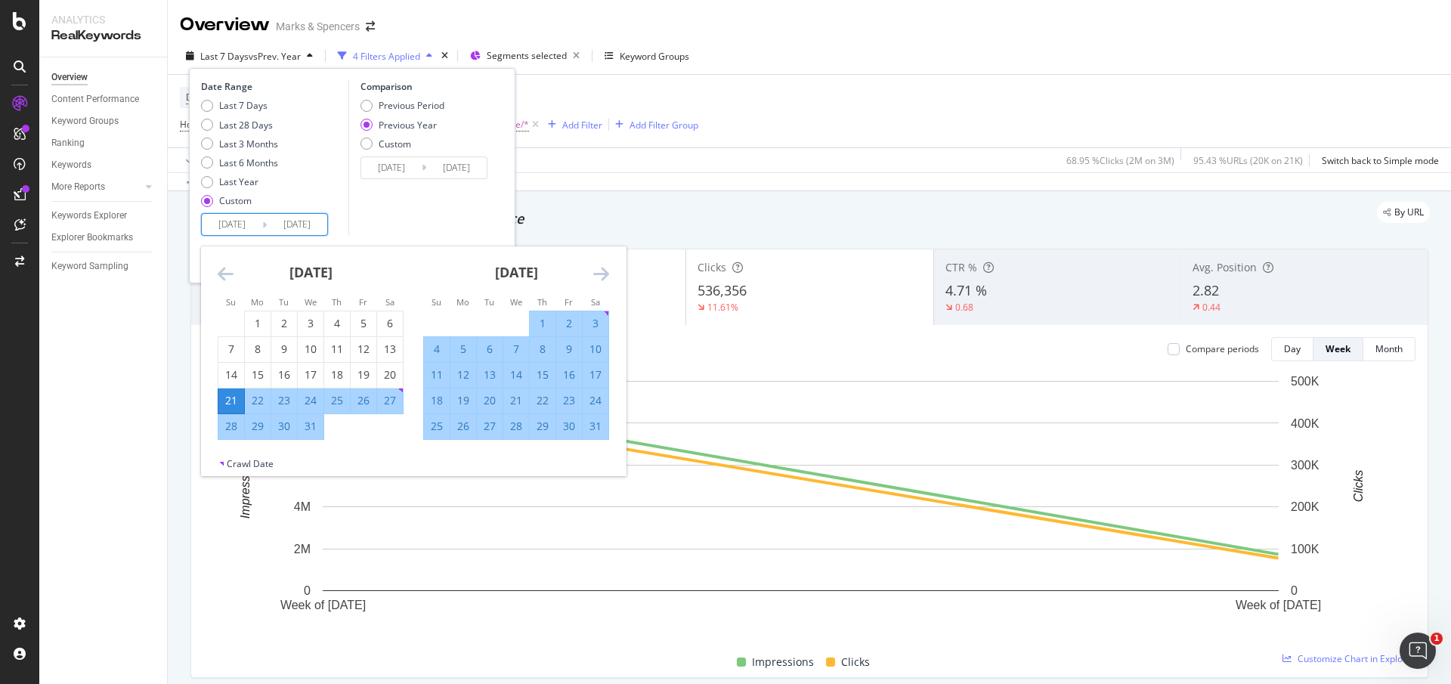
click at [596, 377] on div "17" at bounding box center [596, 374] width 26 height 15
type input "[DATE]"
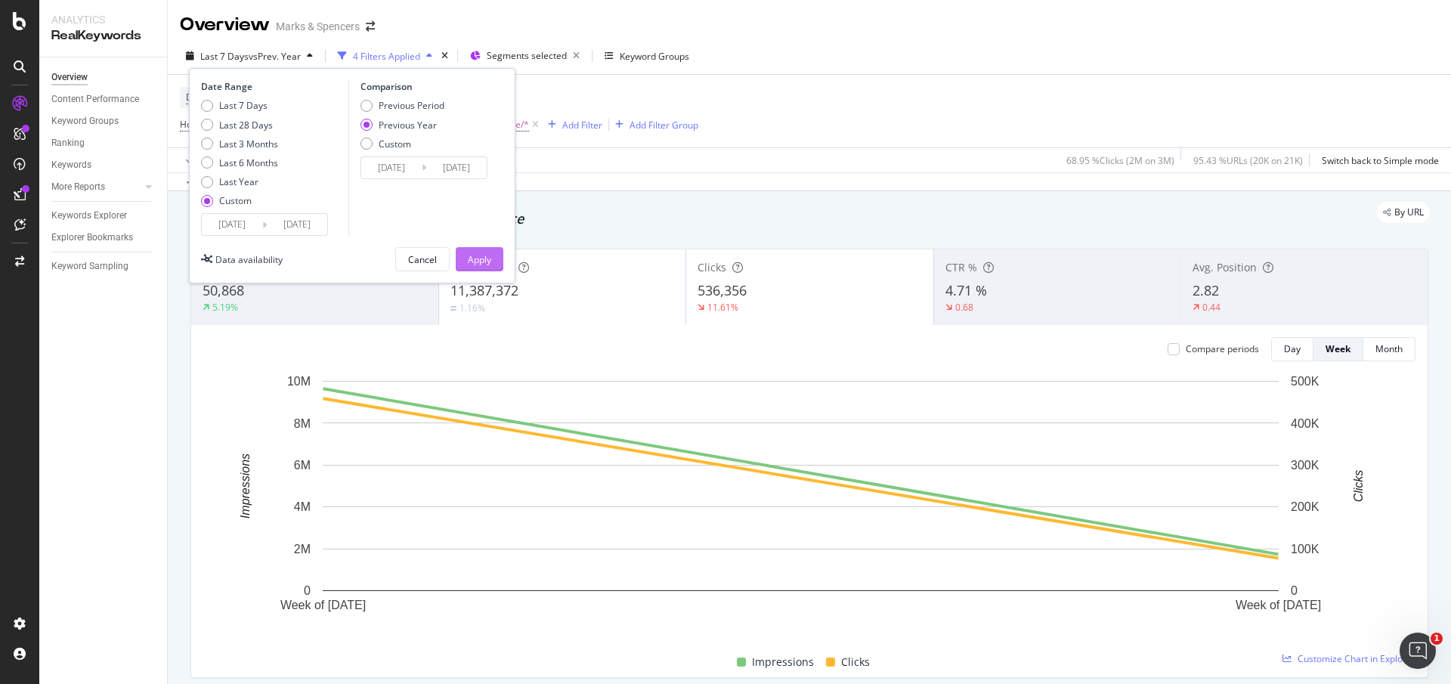
click at [474, 262] on div "Apply" at bounding box center [479, 259] width 23 height 13
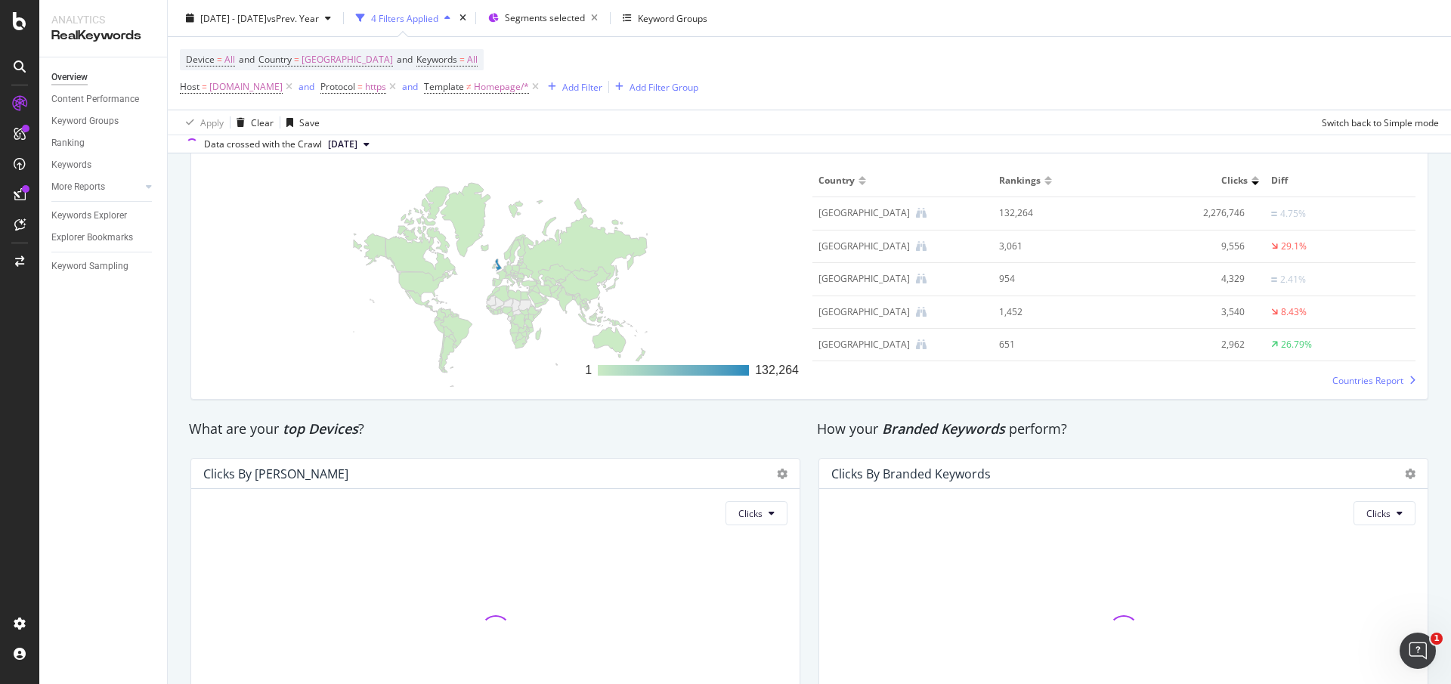
scroll to position [2382, 0]
